Goal: Information Seeking & Learning: Check status

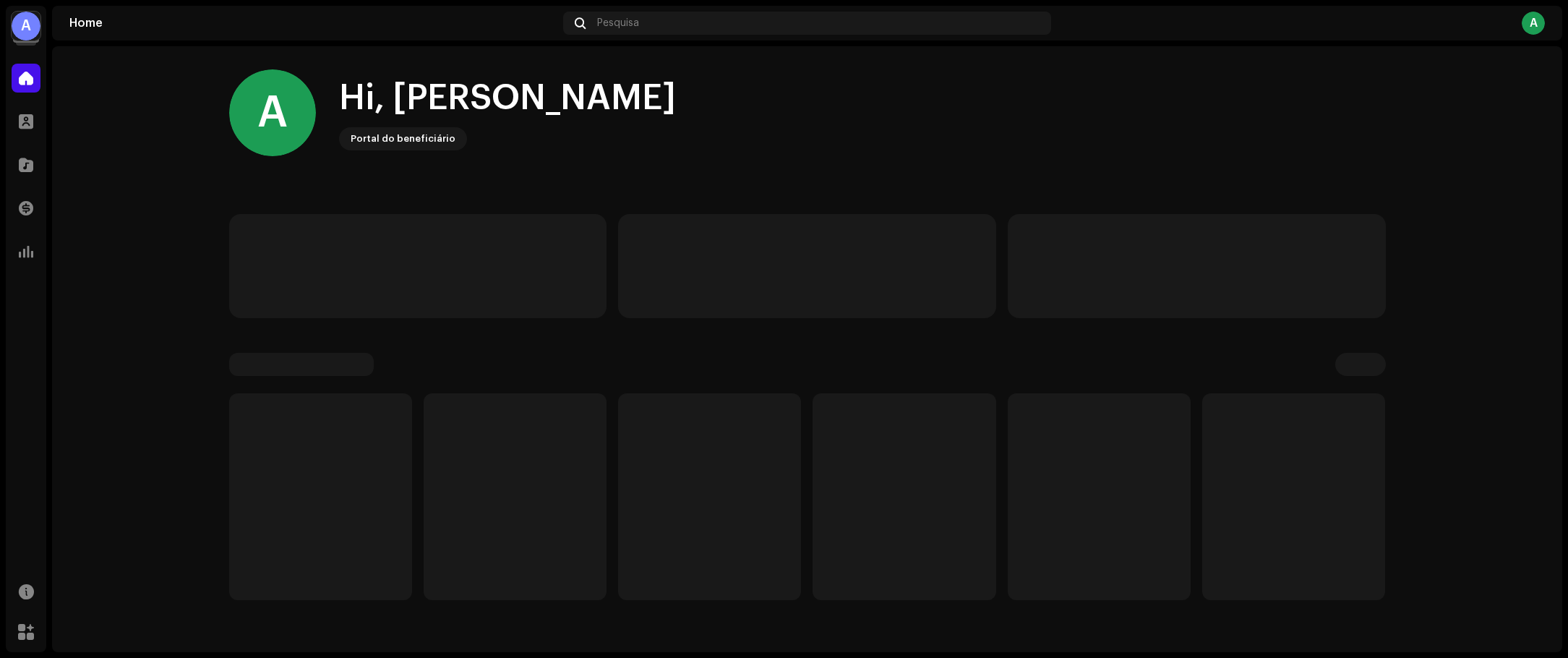
click at [33, 18] on div "A" at bounding box center [26, 26] width 29 height 29
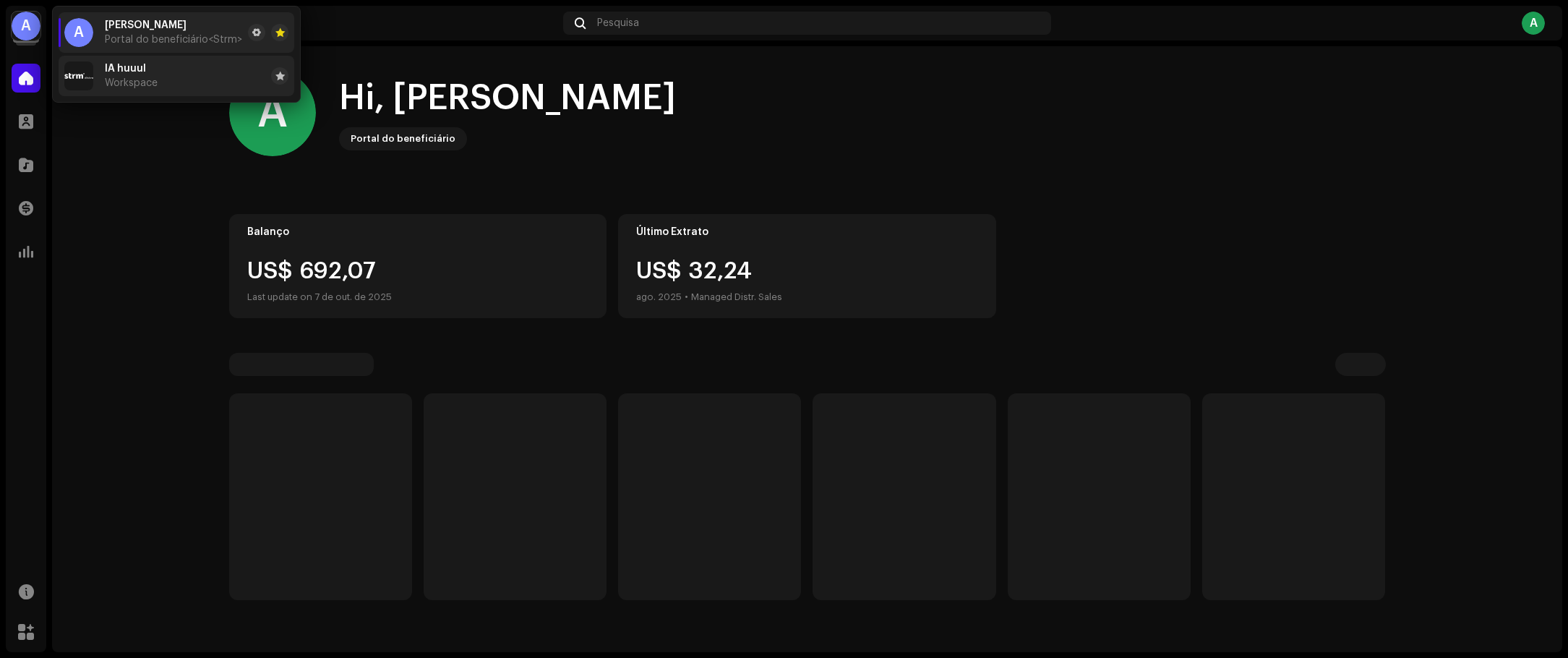
click at [110, 67] on span "IA huuul" at bounding box center [125, 68] width 41 height 12
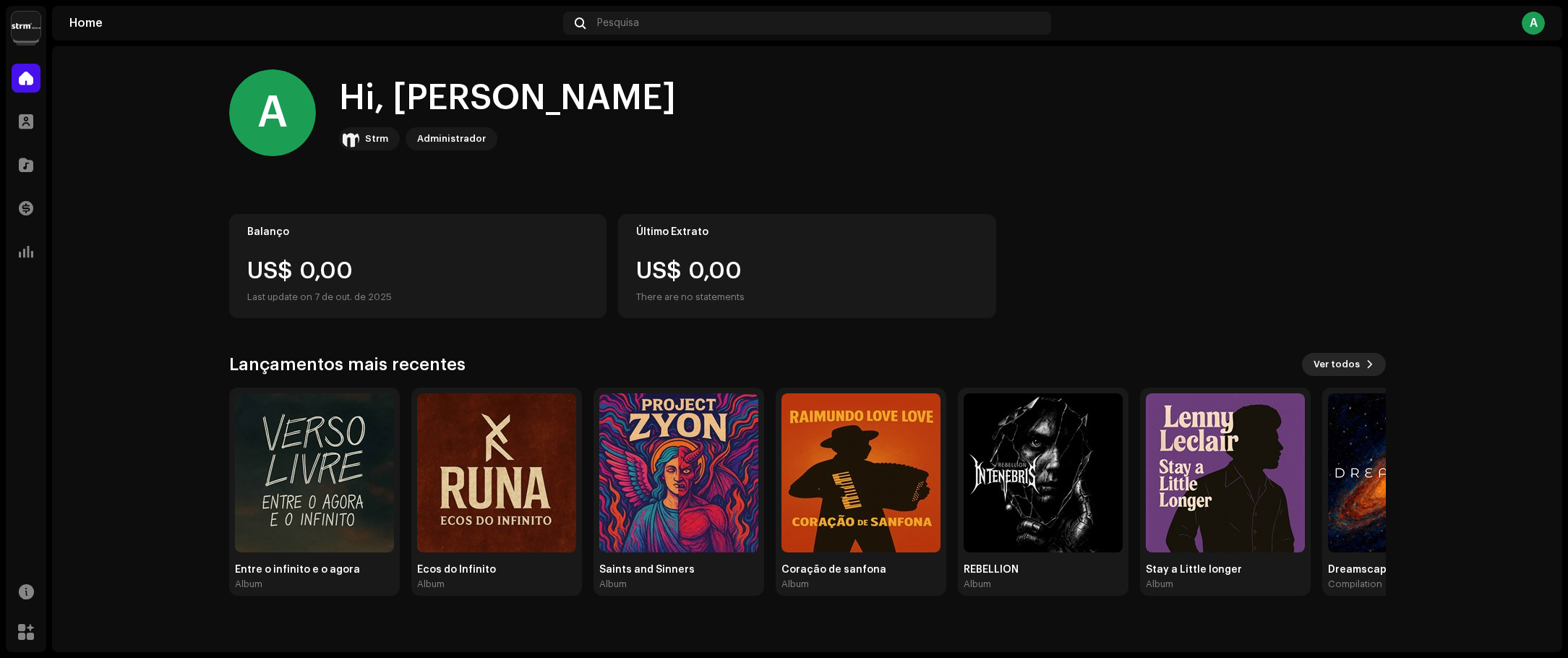
click at [1360, 361] on button "Ver todos" at bounding box center [1344, 364] width 84 height 23
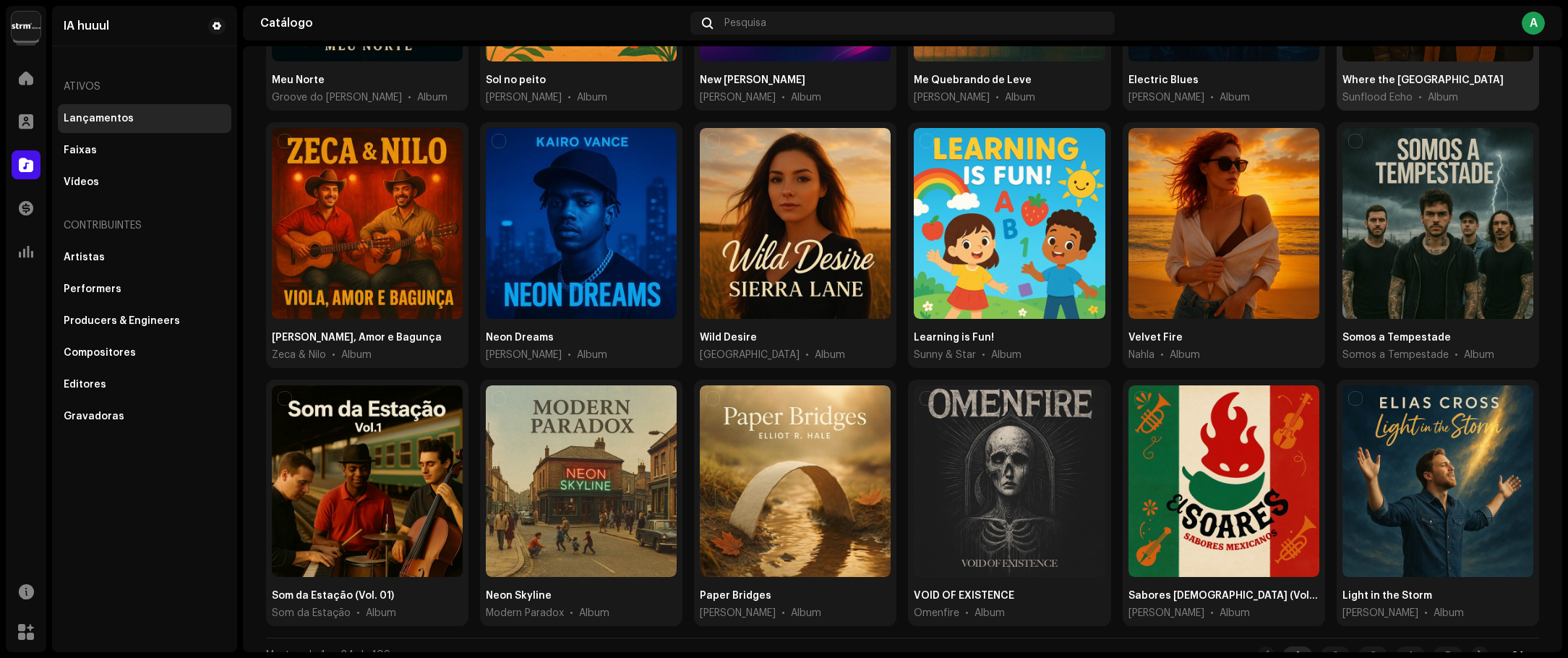
scroll to position [592, 0]
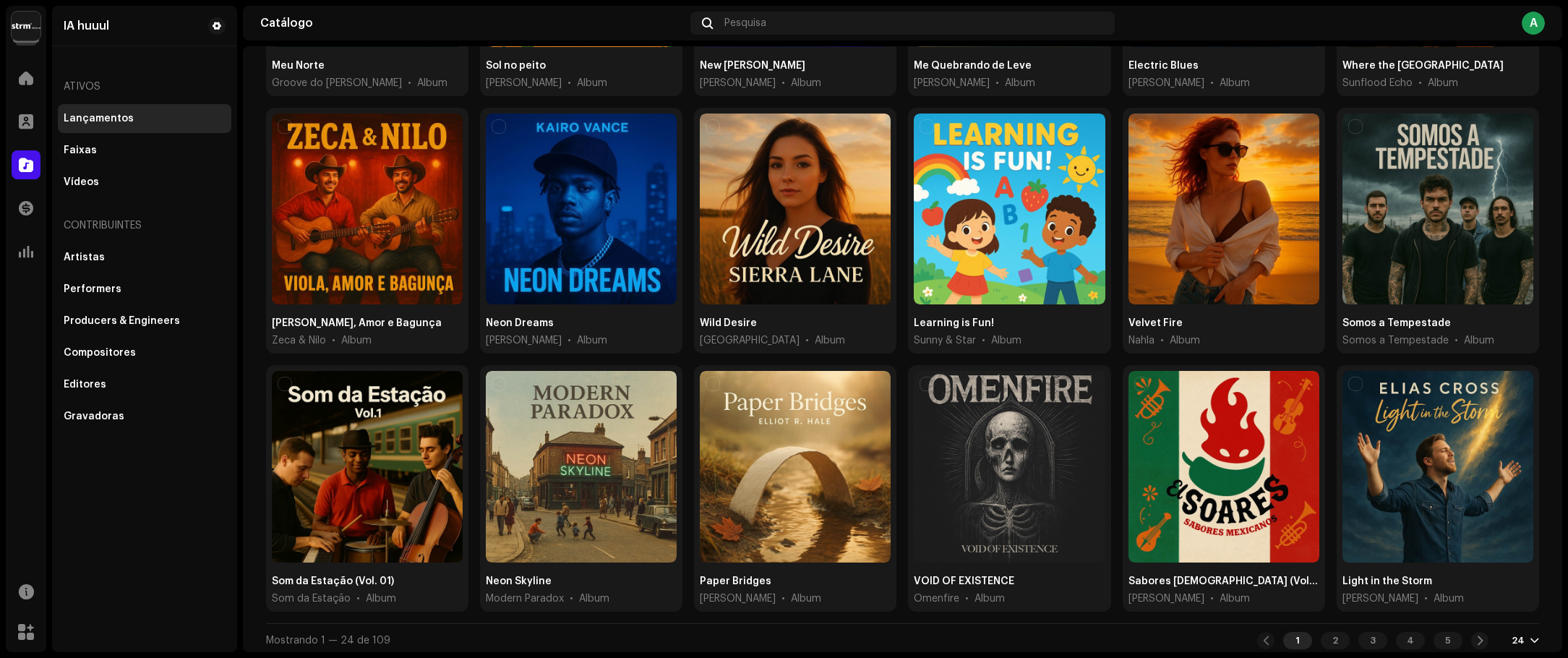
click at [1518, 635] on div "24" at bounding box center [1525, 640] width 27 height 12
click at [1479, 611] on div "72" at bounding box center [1494, 607] width 59 height 29
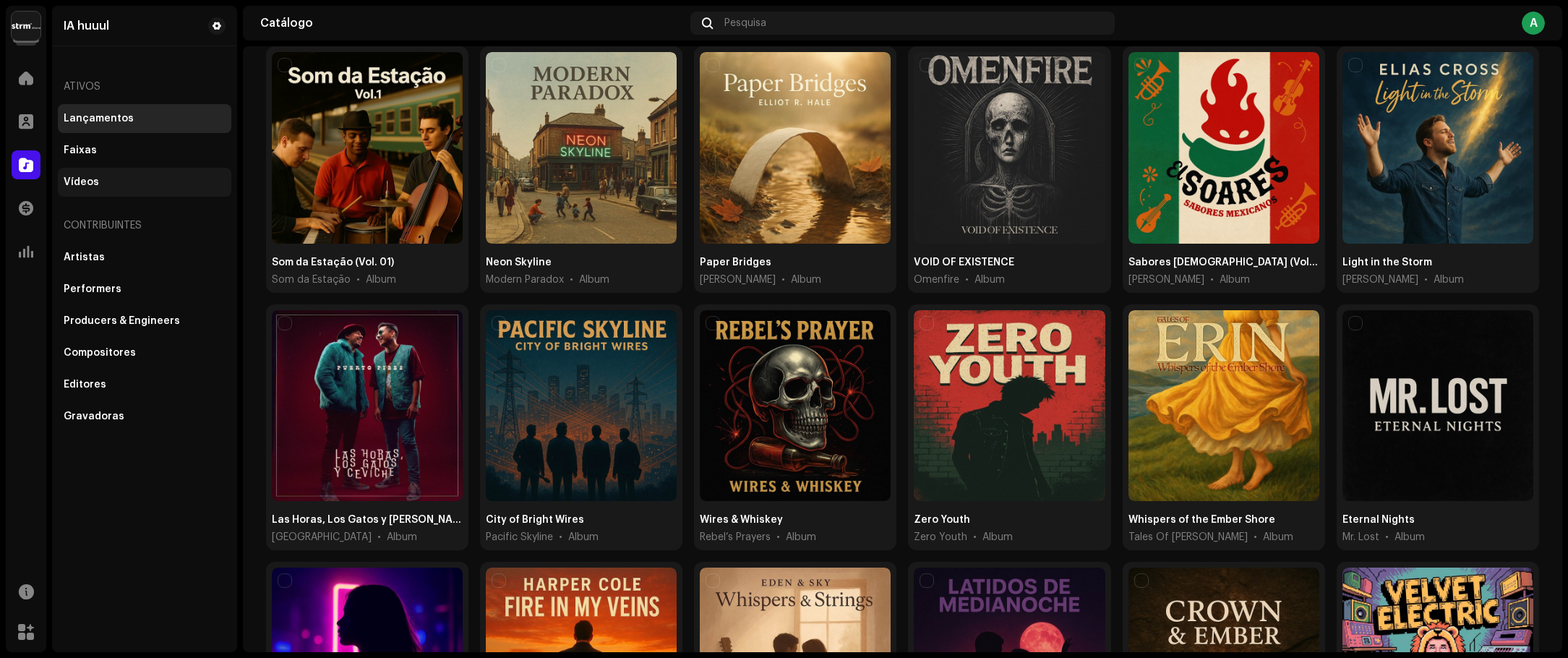
scroll to position [910, 0]
click at [87, 285] on div "Performers" at bounding box center [92, 288] width 58 height 12
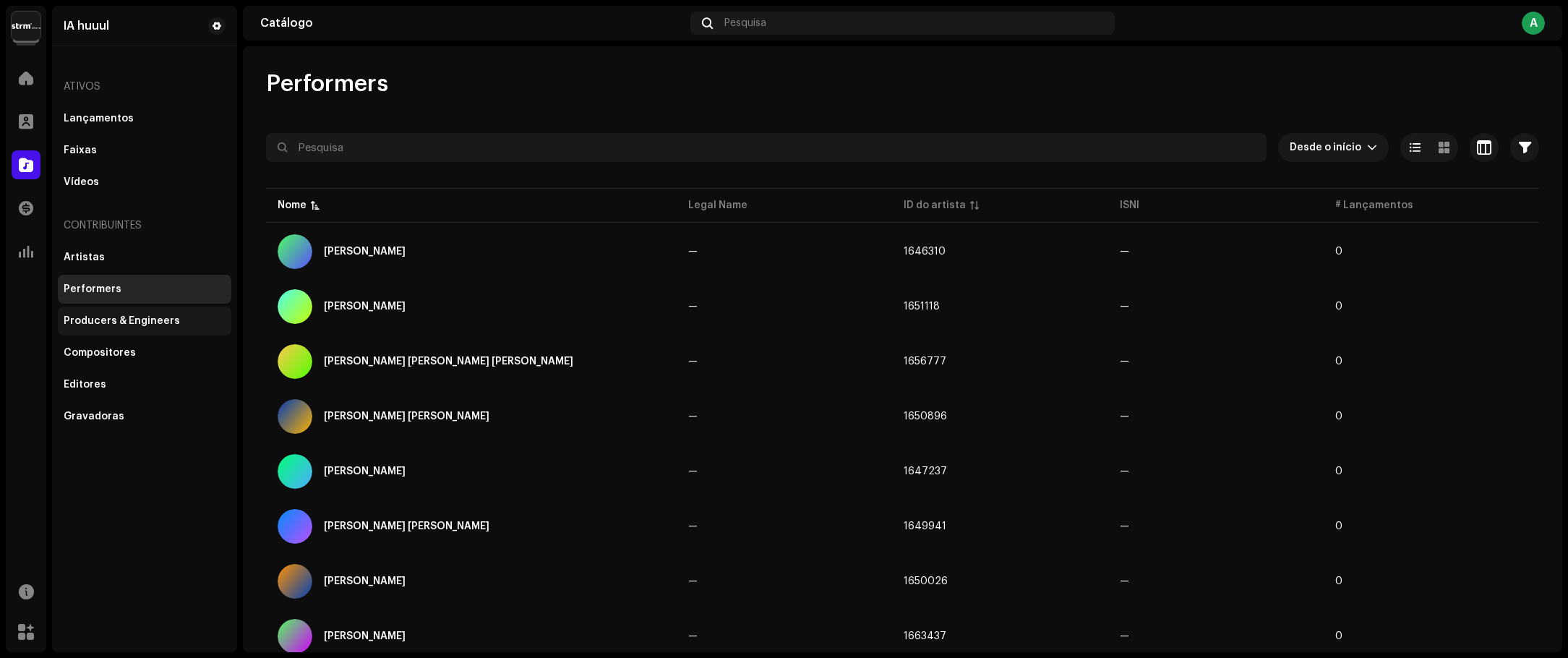
click at [89, 322] on div "Producers & Engineers" at bounding box center [122, 320] width 116 height 12
click at [1518, 146] on span "button" at bounding box center [1525, 147] width 12 height 12
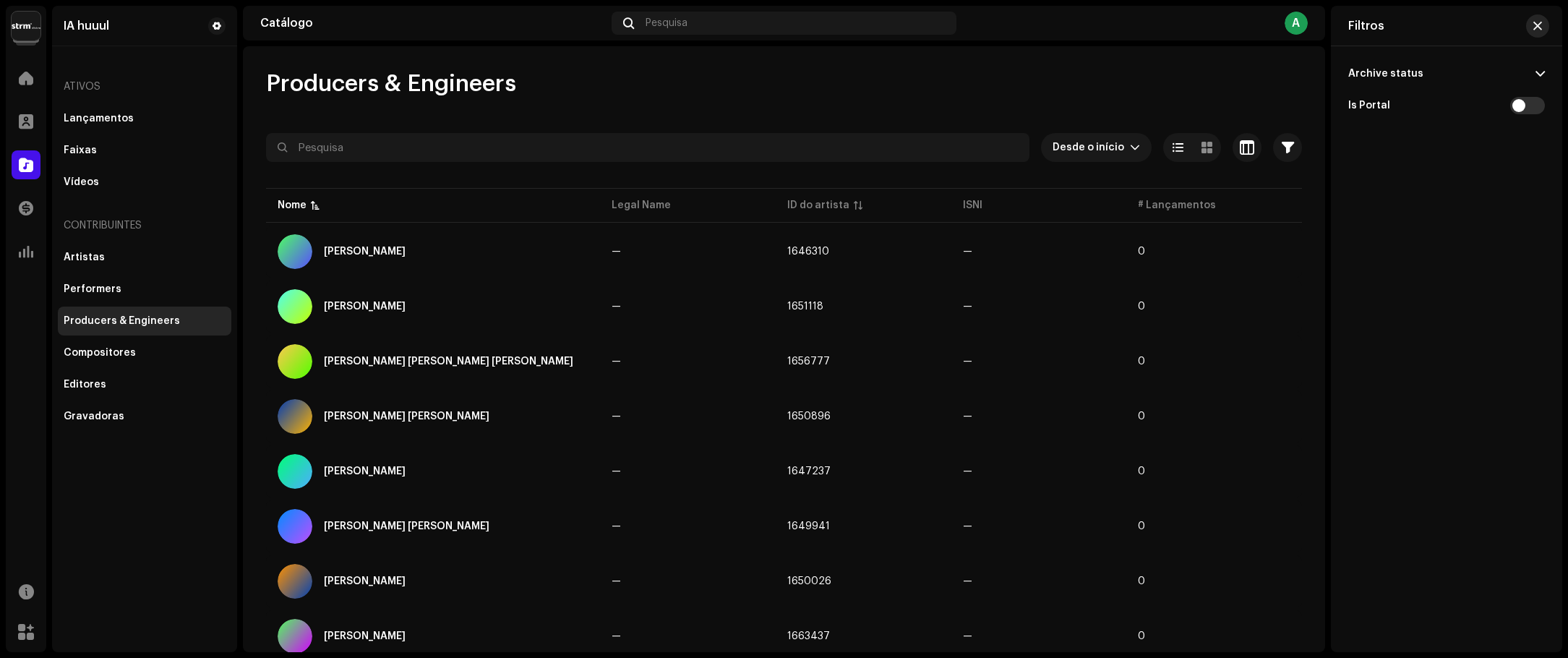
click at [1538, 26] on span "button" at bounding box center [1538, 26] width 9 height 12
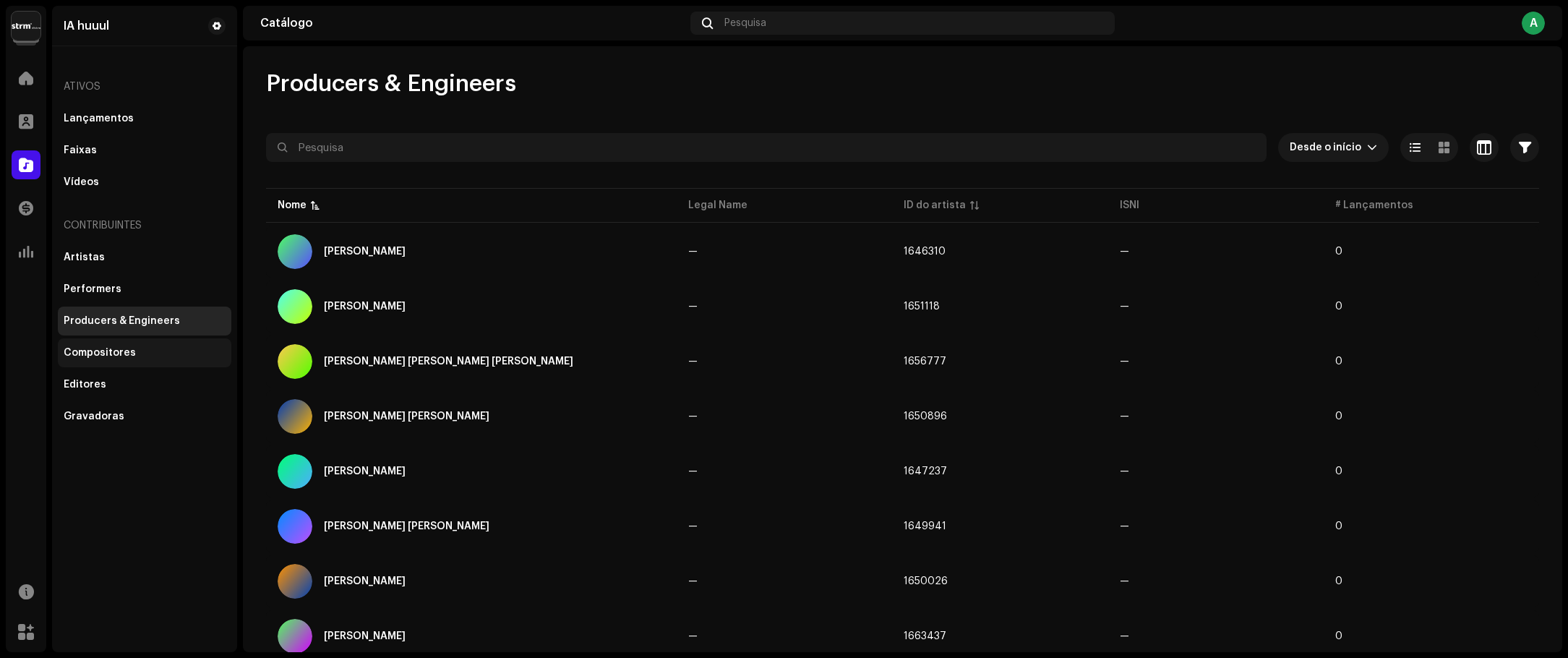
click at [73, 349] on div "Compositores" at bounding box center [100, 352] width 73 height 12
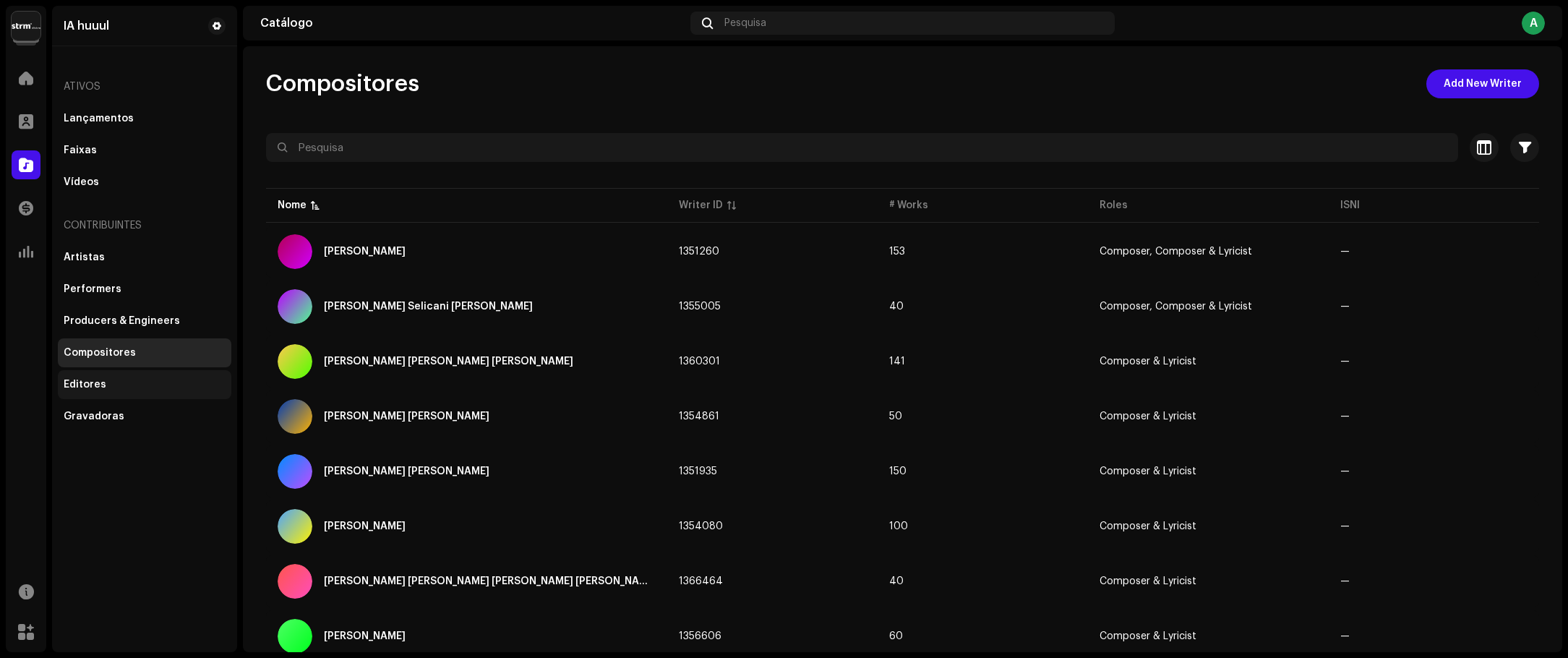
click at [80, 382] on div "Editores" at bounding box center [85, 384] width 43 height 12
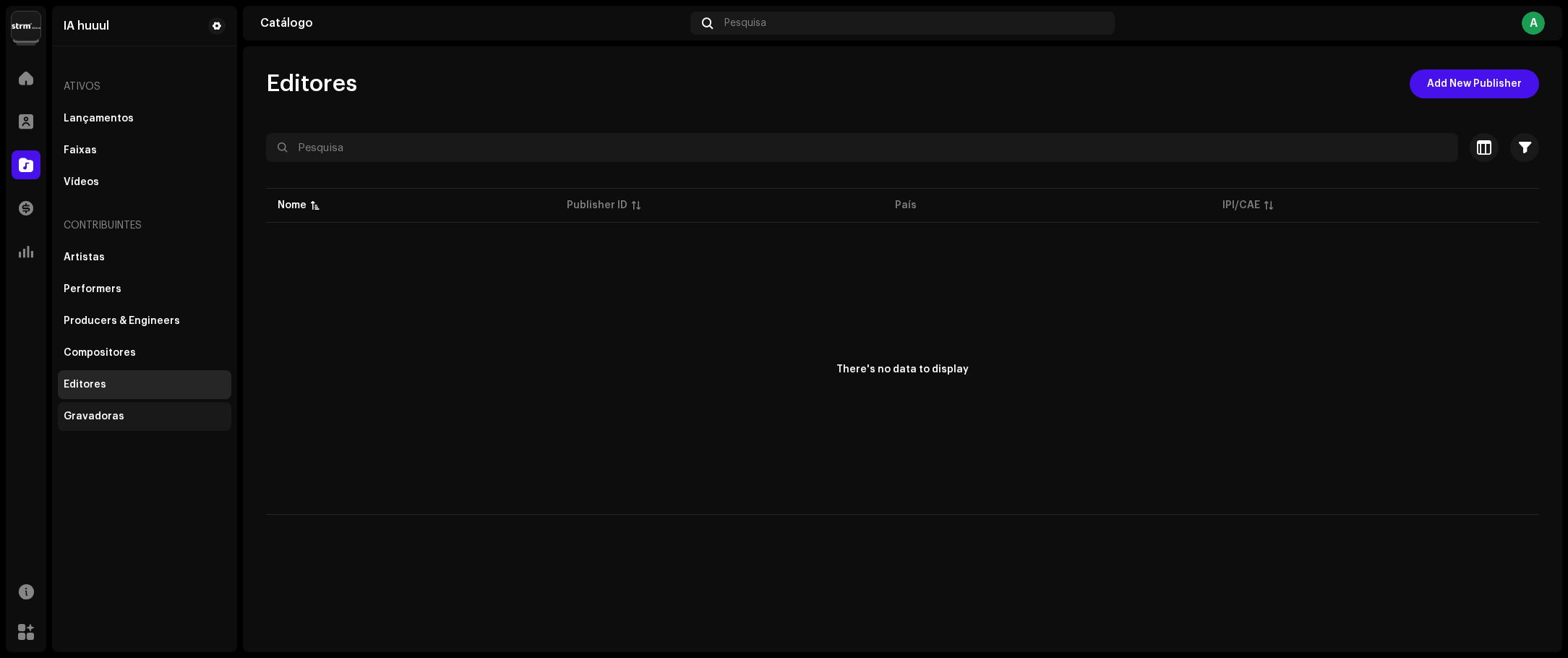
click at [87, 419] on div "Gravadoras" at bounding box center [94, 416] width 60 height 12
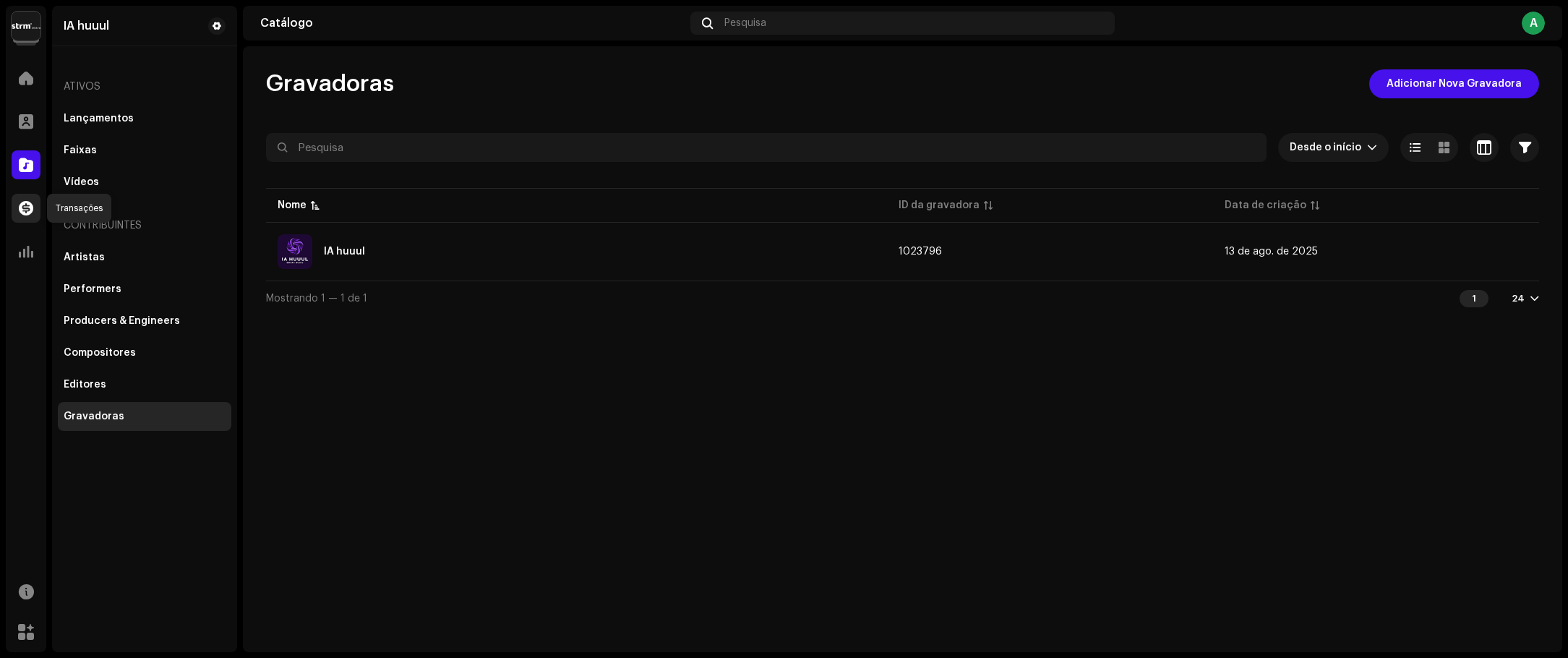
click at [26, 206] on span at bounding box center [26, 208] width 14 height 12
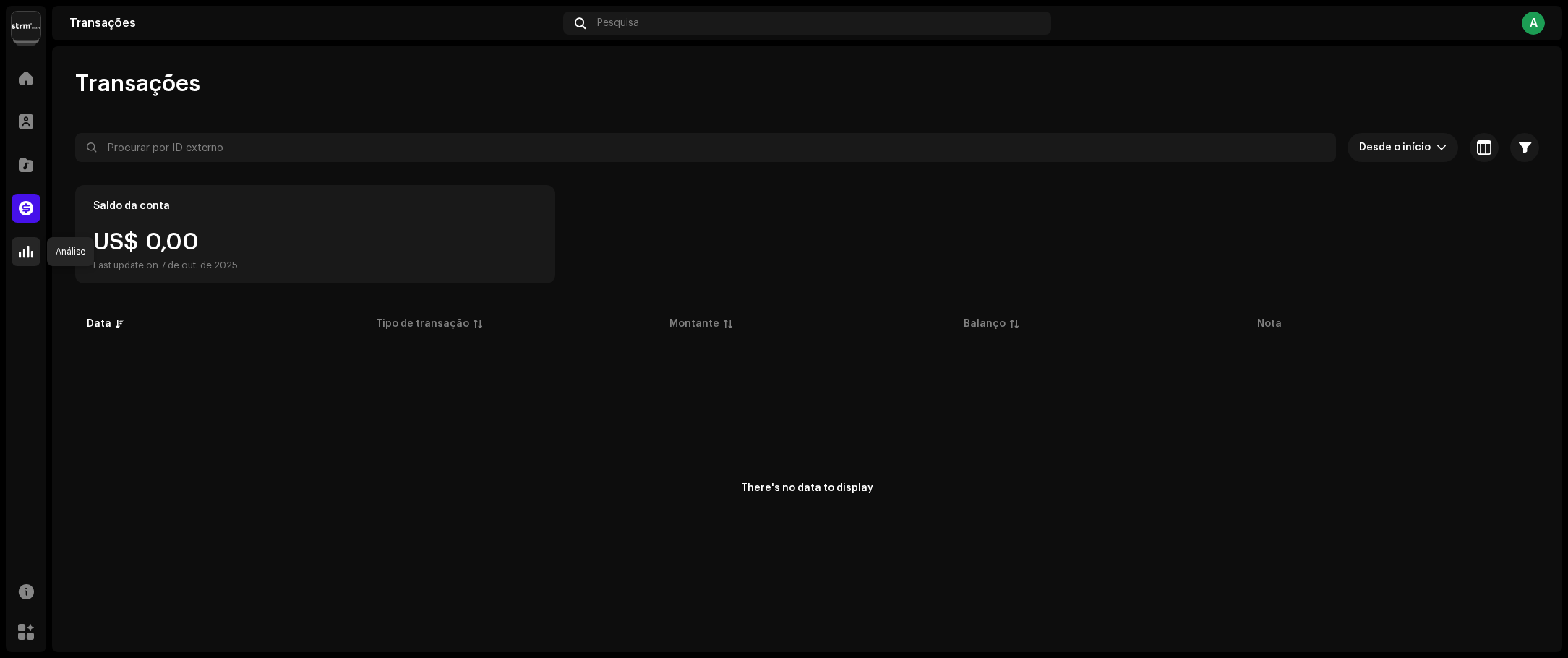
click at [25, 251] on span at bounding box center [26, 251] width 14 height 12
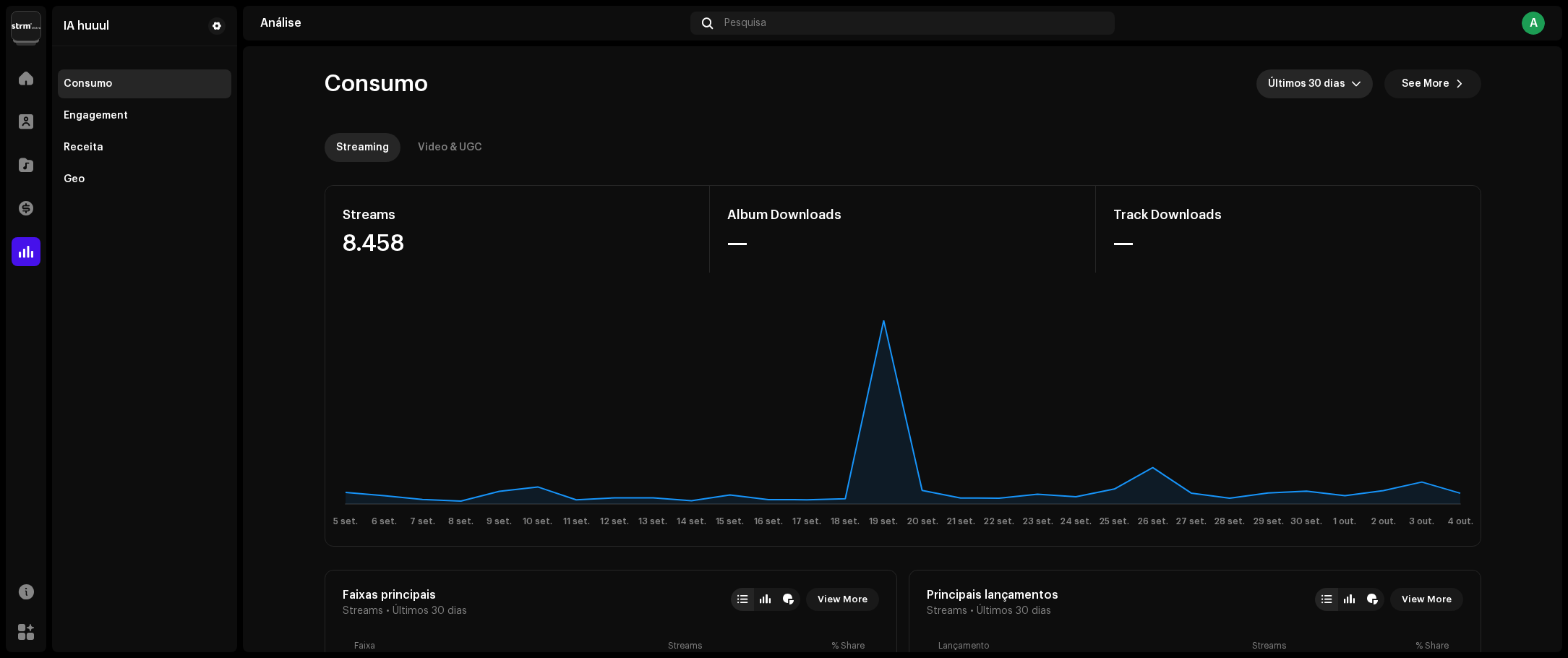
click at [1351, 81] on icon "dropdown trigger" at bounding box center [1355, 83] width 10 height 10
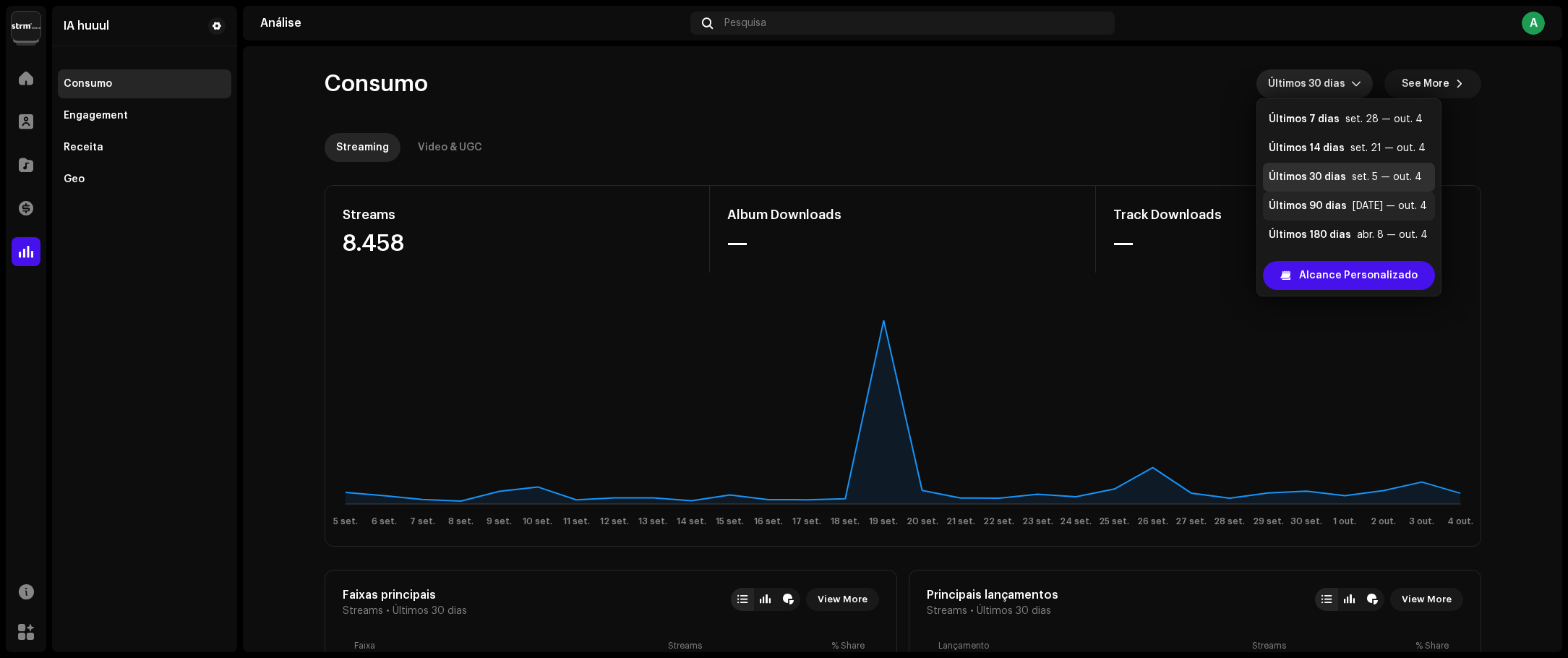
click at [1343, 208] on div "Últimos 90 dias" at bounding box center [1307, 206] width 78 height 14
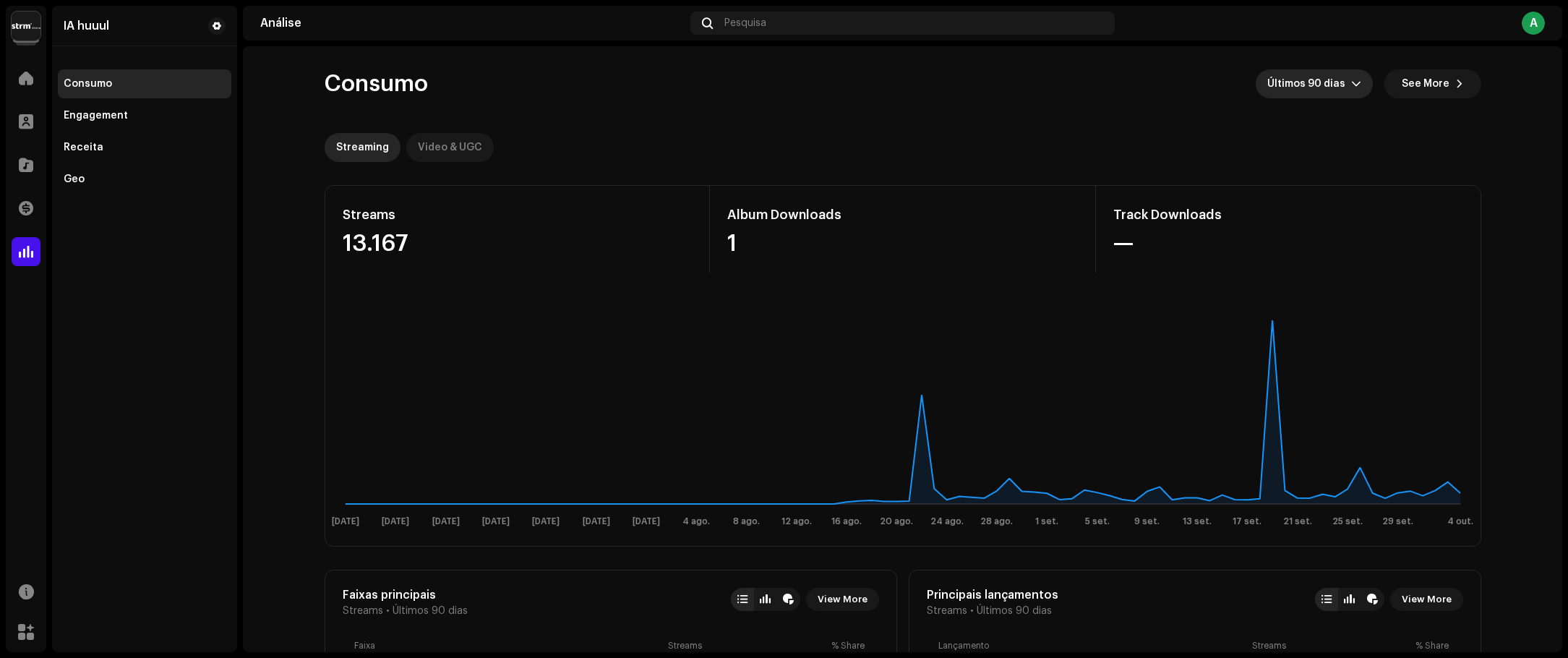
click at [432, 148] on div "Video & UGC" at bounding box center [450, 147] width 65 height 29
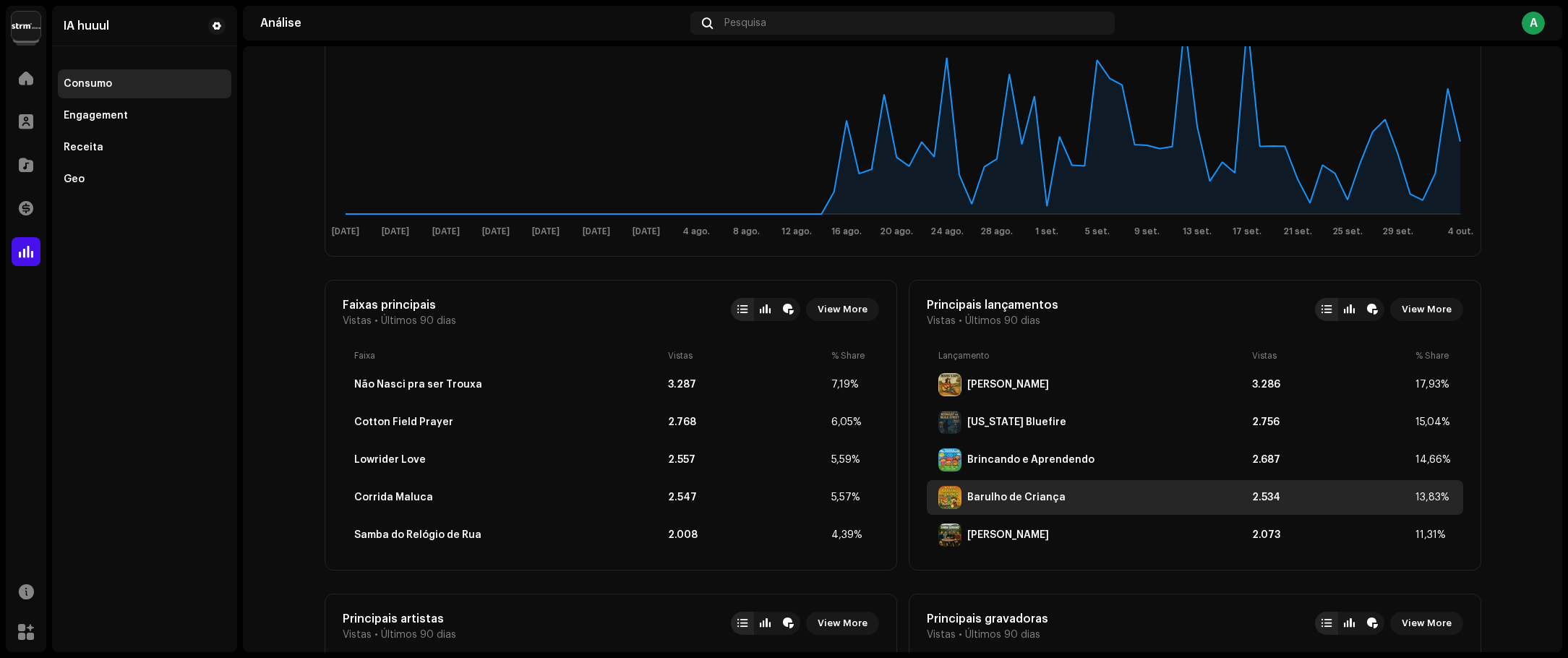
scroll to position [291, 0]
